Goal: Check status: Check status

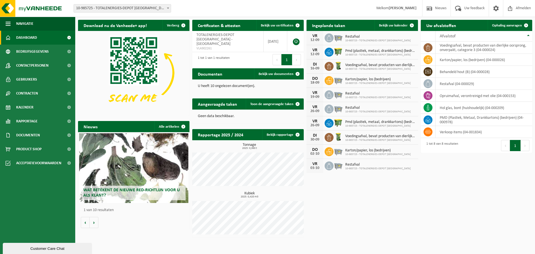
click at [155, 8] on span "10-985725 - TOTALENERGIES-DEPOT [GEOGRAPHIC_DATA] - [GEOGRAPHIC_DATA]" at bounding box center [122, 8] width 97 height 8
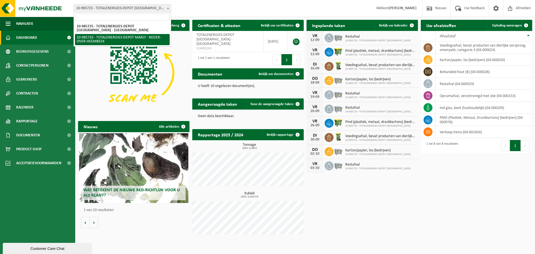
select select "165275"
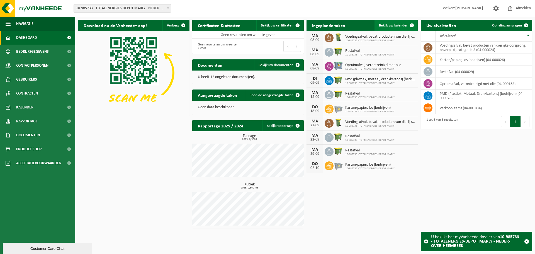
click at [392, 25] on span "Bekijk uw kalender" at bounding box center [393, 26] width 29 height 4
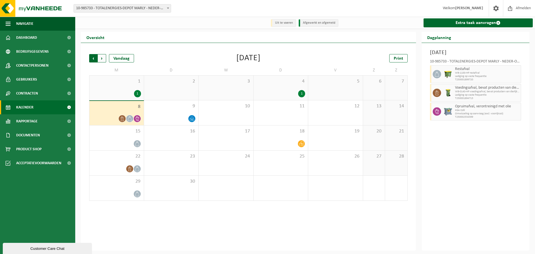
click at [98, 57] on span "Volgende" at bounding box center [102, 58] width 8 height 8
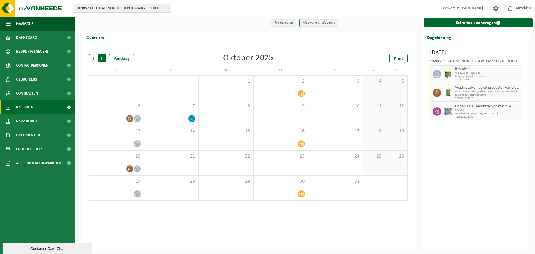
click at [95, 58] on span "Vorige" at bounding box center [93, 58] width 8 height 8
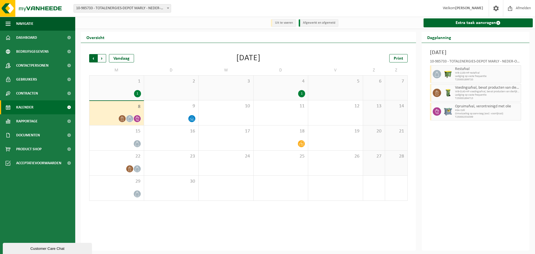
click at [103, 58] on span "Volgende" at bounding box center [102, 58] width 8 height 8
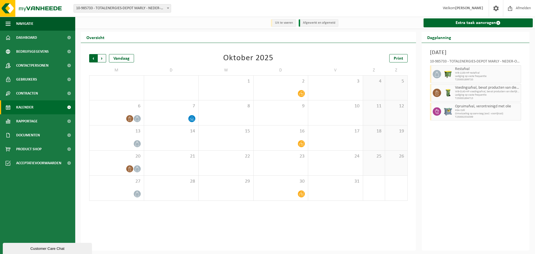
click at [101, 58] on span "Volgende" at bounding box center [102, 58] width 8 height 8
click at [89, 60] on div "Vorige Volgende Vandaag November 2025 Print M D W D V Z Z 27 28 29 30 31 1 2 3 …" at bounding box center [248, 128] width 324 height 158
click at [91, 59] on span "Vorige" at bounding box center [93, 58] width 8 height 8
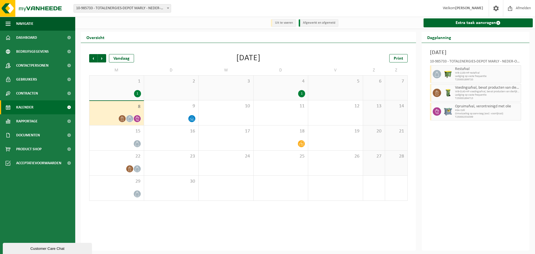
click at [91, 59] on span "Vorige" at bounding box center [93, 58] width 8 height 8
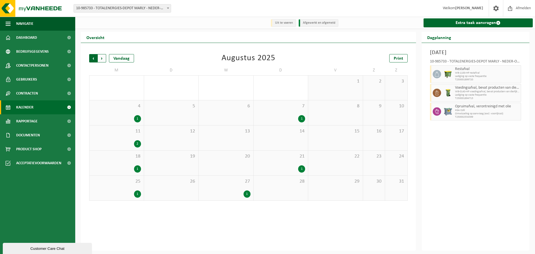
click at [104, 60] on span "Volgende" at bounding box center [102, 58] width 8 height 8
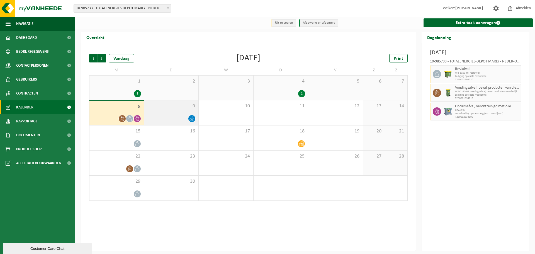
click at [187, 116] on div at bounding box center [171, 119] width 49 height 8
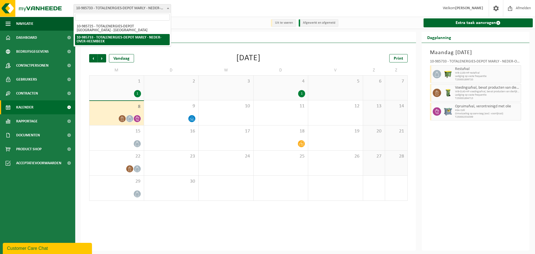
click at [168, 8] on b at bounding box center [168, 8] width 2 height 1
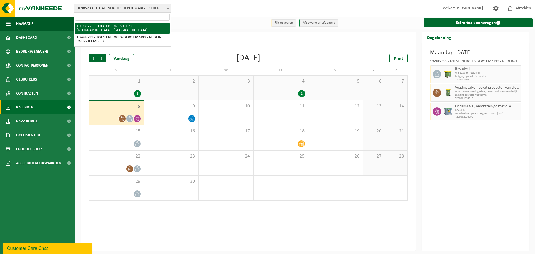
select select "165270"
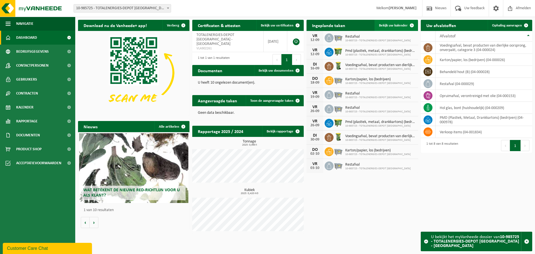
click at [393, 26] on span "Bekijk uw kalender" at bounding box center [393, 26] width 29 height 4
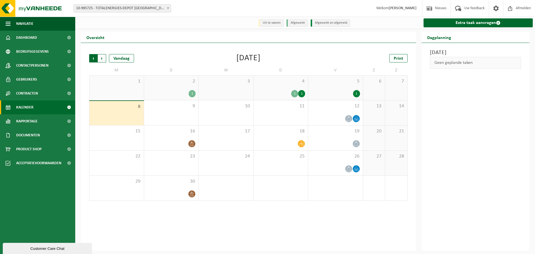
click at [100, 58] on span "Volgende" at bounding box center [102, 58] width 8 height 8
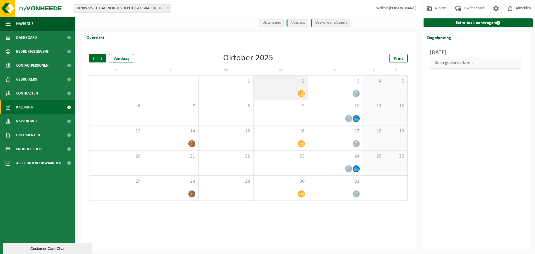
click at [302, 94] on icon at bounding box center [301, 93] width 5 height 4
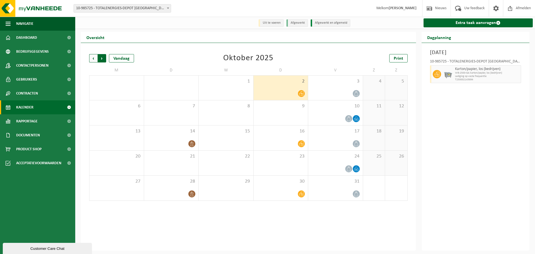
click at [92, 59] on span "Vorige" at bounding box center [93, 58] width 8 height 8
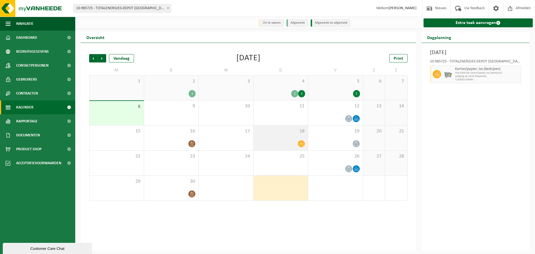
click at [298, 146] on div at bounding box center [280, 144] width 49 height 8
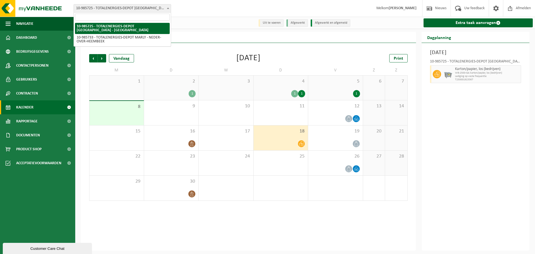
click at [151, 11] on span "10-985725 - TOTALENERGIES-DEPOT [GEOGRAPHIC_DATA] - [GEOGRAPHIC_DATA]" at bounding box center [122, 8] width 97 height 8
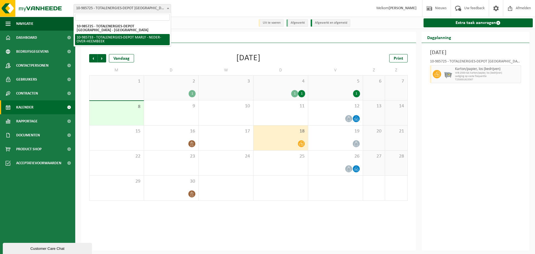
select select "165275"
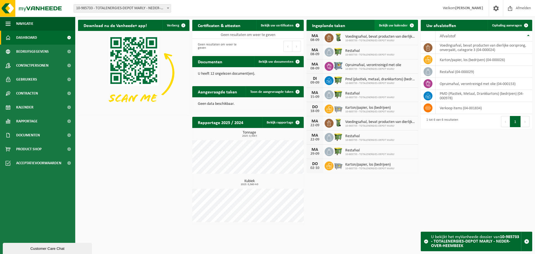
click at [386, 24] on span "Bekijk uw kalender" at bounding box center [393, 26] width 29 height 4
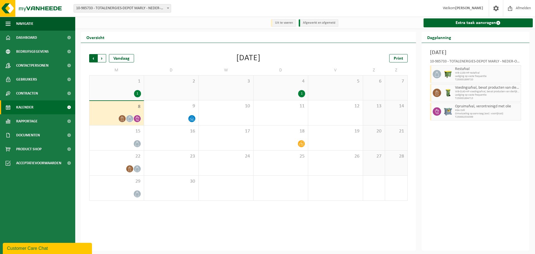
click at [102, 59] on span "Volgende" at bounding box center [102, 58] width 8 height 8
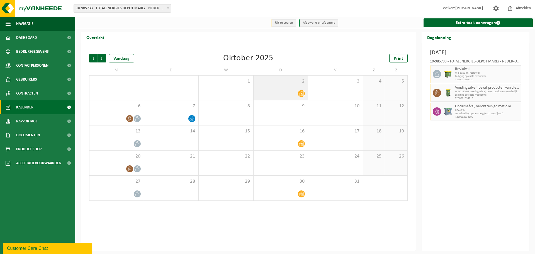
click at [287, 96] on div at bounding box center [280, 94] width 49 height 8
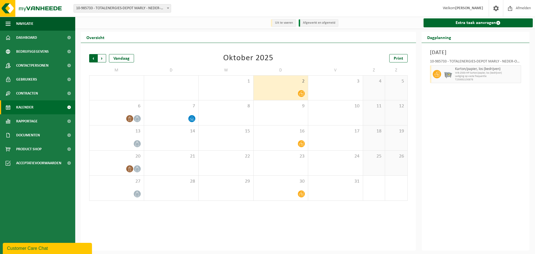
click at [104, 58] on span "Volgende" at bounding box center [102, 58] width 8 height 8
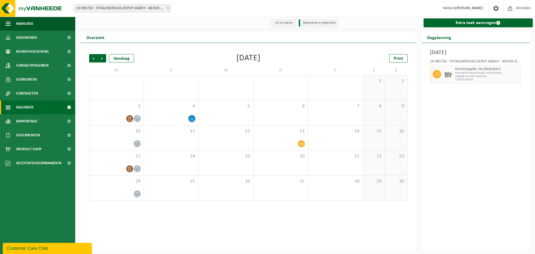
click at [104, 58] on span "Volgende" at bounding box center [102, 58] width 8 height 8
click at [94, 58] on span "Vorige" at bounding box center [93, 58] width 8 height 8
click at [295, 147] on div at bounding box center [280, 144] width 49 height 8
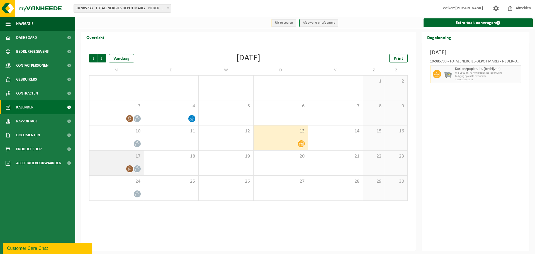
click at [128, 170] on icon at bounding box center [129, 168] width 5 height 5
